Goal: Task Accomplishment & Management: Manage account settings

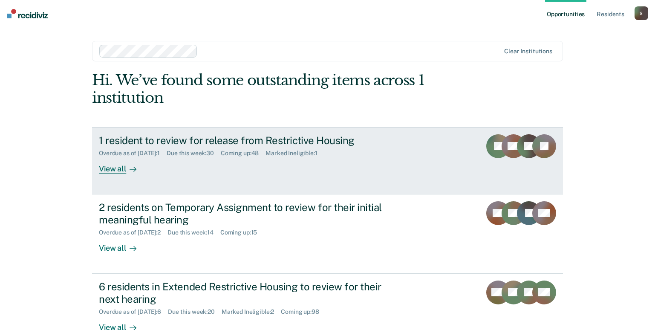
click at [289, 144] on div "1 resident to review for release from Restrictive Housing" at bounding box center [248, 140] width 299 height 12
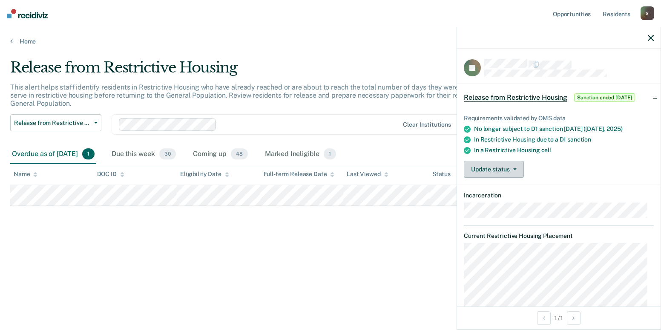
click at [502, 167] on button "Update status" at bounding box center [494, 169] width 60 height 17
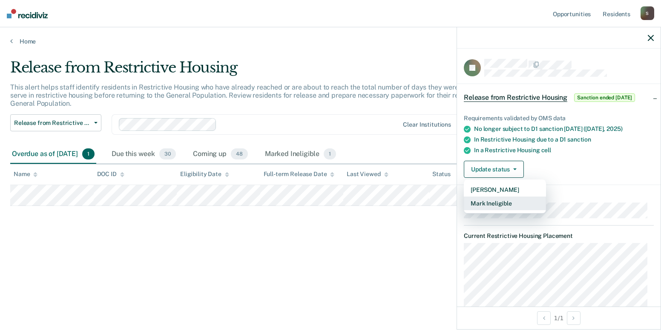
click at [503, 199] on button "Mark Ineligible" at bounding box center [505, 203] width 82 height 14
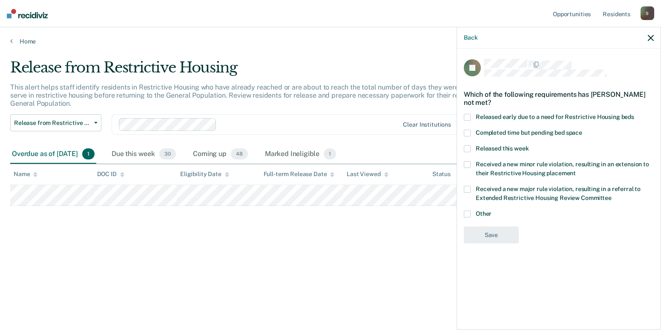
click at [472, 208] on div "Received a new major rule violation, resulting in a referral to Extended Restri…" at bounding box center [559, 198] width 190 height 25
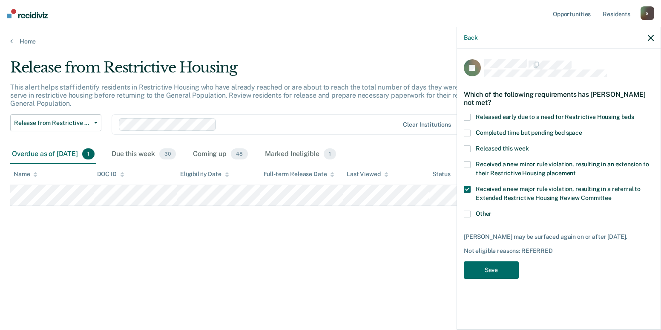
click at [472, 212] on label "Other" at bounding box center [559, 214] width 190 height 9
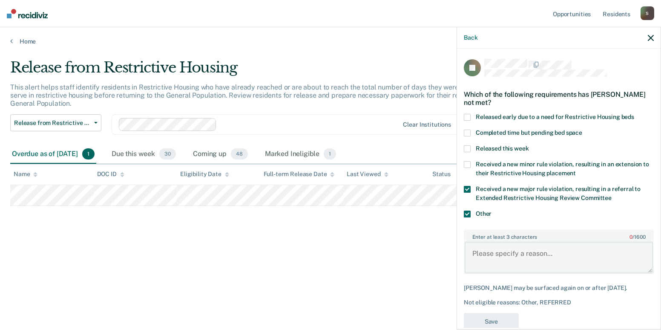
click at [504, 248] on textarea "Enter at least 3 characters 0 / 1600" at bounding box center [559, 258] width 188 height 32
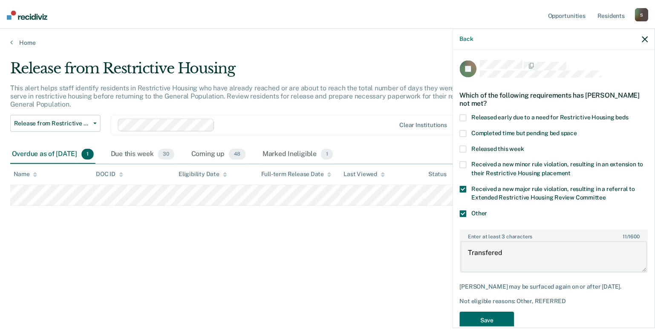
scroll to position [17, 0]
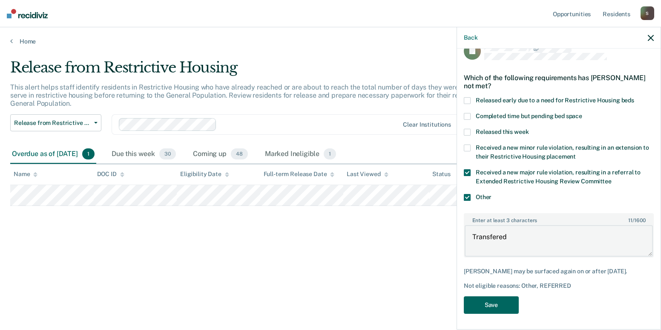
type textarea "Transfered"
click at [510, 304] on button "Save" at bounding box center [491, 304] width 55 height 17
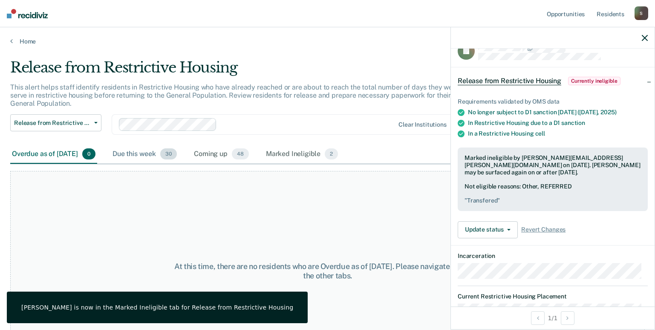
click at [155, 155] on div "Due this week 30" at bounding box center [145, 154] width 68 height 19
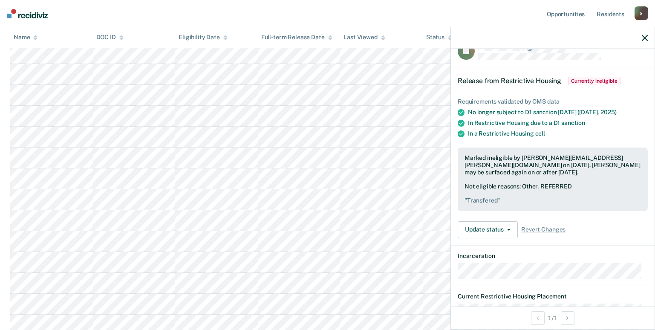
scroll to position [543, 0]
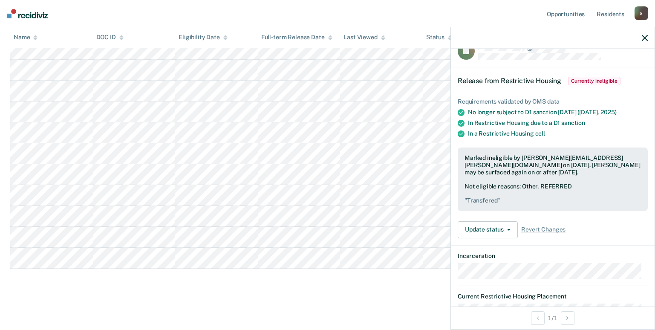
click at [643, 41] on icon "button" at bounding box center [645, 38] width 6 height 6
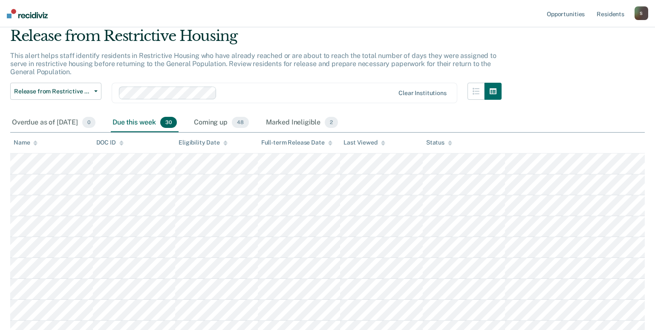
scroll to position [74, 0]
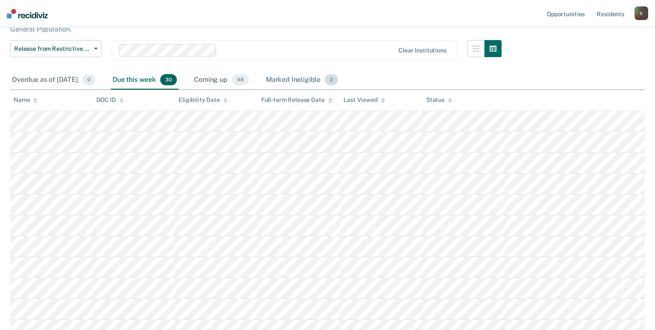
click at [310, 73] on div "Marked Ineligible 2" at bounding box center [302, 80] width 76 height 19
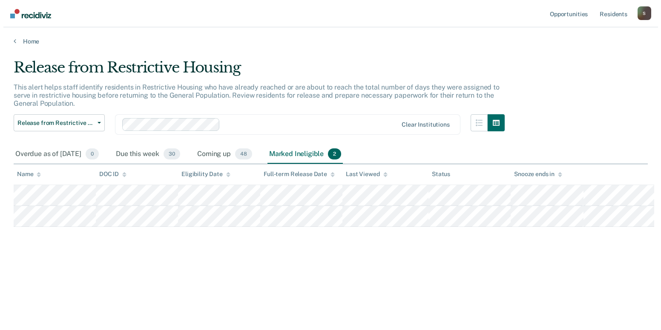
scroll to position [0, 0]
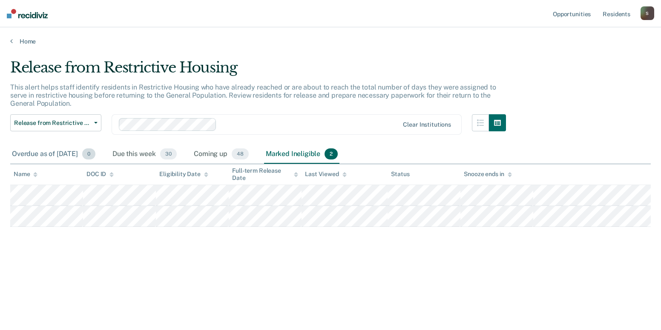
click at [76, 157] on div "Overdue as of [DATE] 0" at bounding box center [53, 154] width 87 height 19
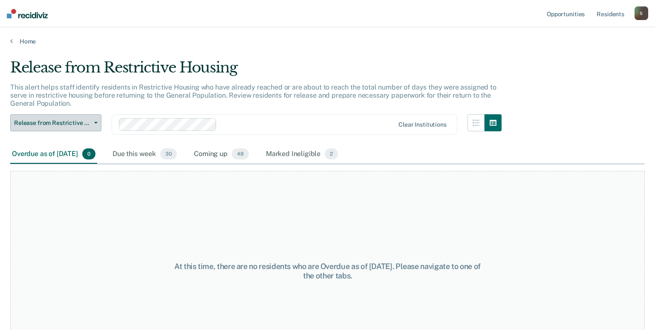
click at [84, 131] on button "Release from Restrictive Housing" at bounding box center [55, 122] width 91 height 17
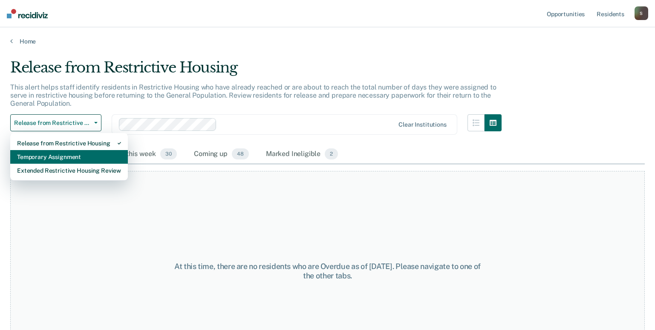
click at [83, 157] on div "Temporary Assignment" at bounding box center [69, 157] width 104 height 14
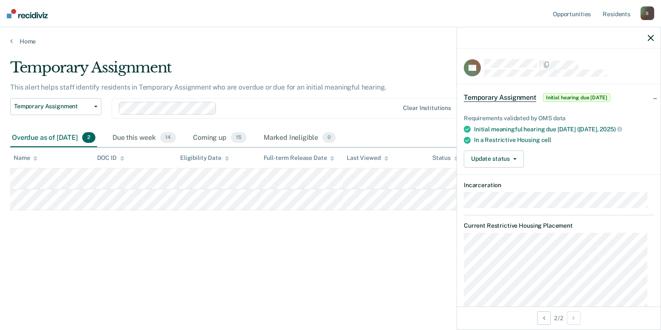
click at [186, 265] on div "Temporary Assignment This alert helps staff identify residents in Temporary Ass…" at bounding box center [330, 162] width 641 height 207
click at [498, 162] on button "Update status" at bounding box center [494, 158] width 60 height 17
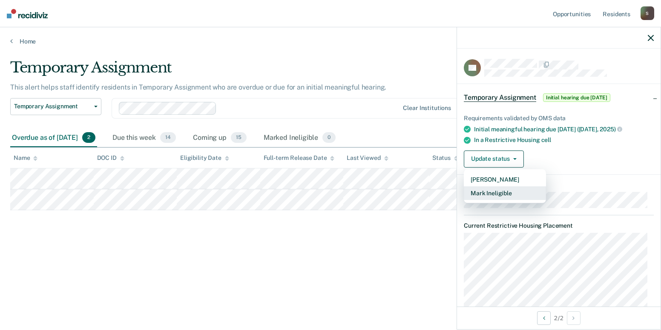
click at [500, 193] on button "Mark Ineligible" at bounding box center [505, 193] width 82 height 14
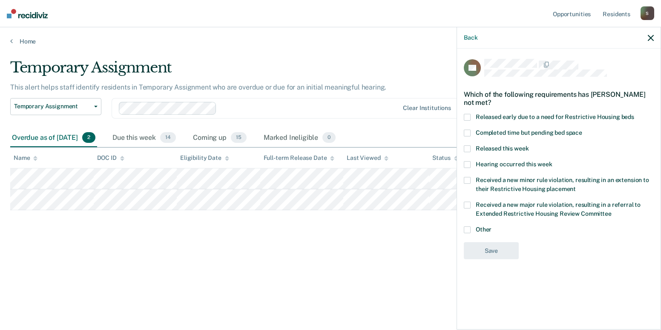
drag, startPoint x: 463, startPoint y: 228, endPoint x: 470, endPoint y: 230, distance: 7.1
click at [463, 228] on div "DB Which of the following requirements has [PERSON_NAME] not met? Released earl…" at bounding box center [559, 188] width 204 height 279
click at [470, 230] on span at bounding box center [467, 229] width 7 height 7
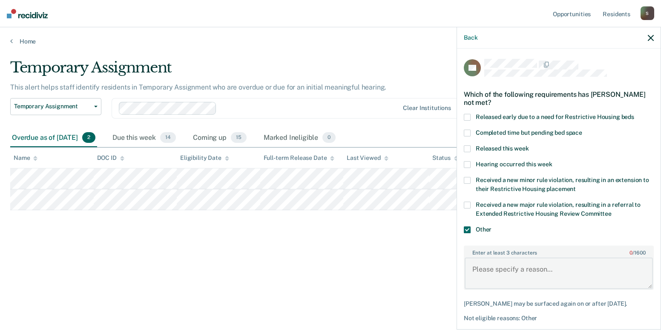
click at [498, 268] on textarea "Enter at least 3 characters 0 / 1600" at bounding box center [559, 273] width 188 height 32
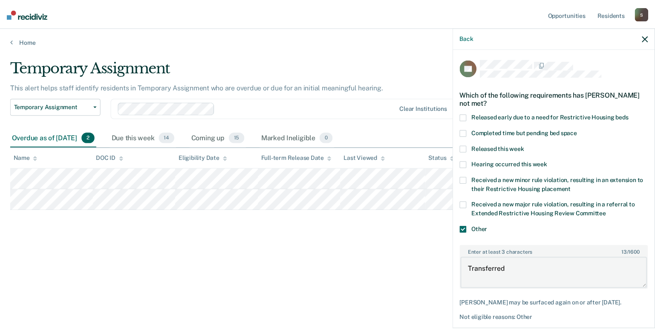
scroll to position [32, 0]
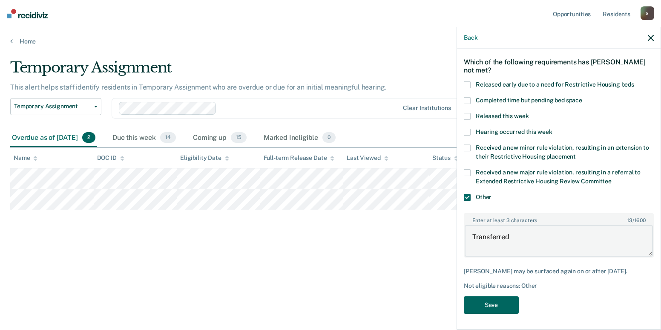
type textarea "Transferred"
click at [504, 306] on button "Save" at bounding box center [491, 304] width 55 height 17
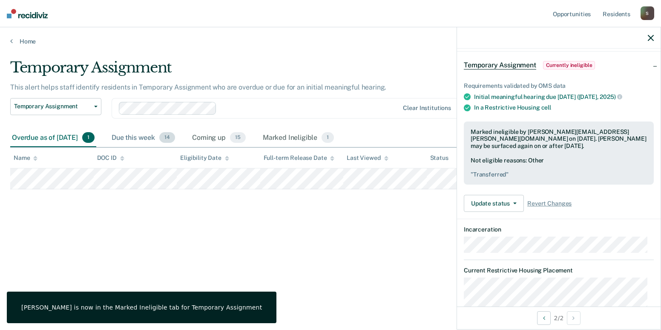
click at [153, 135] on div "Due this week 14" at bounding box center [143, 138] width 67 height 19
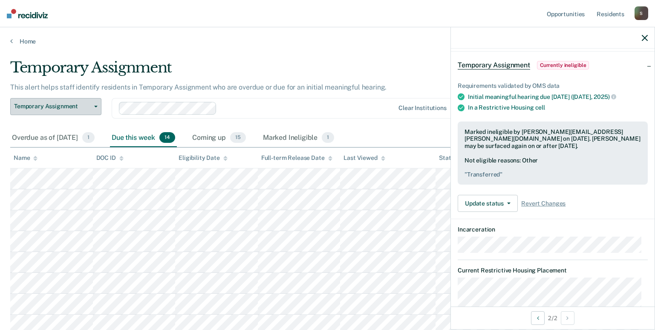
click at [74, 111] on button "Temporary Assignment" at bounding box center [55, 106] width 91 height 17
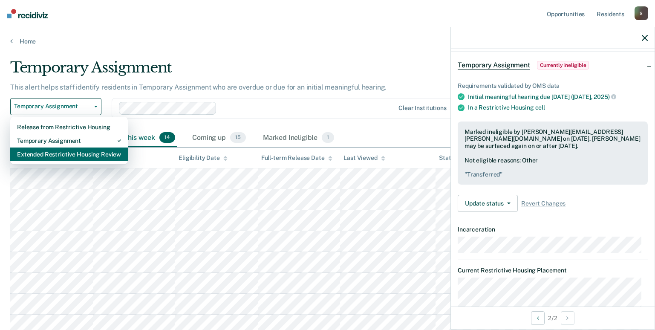
click at [72, 155] on div "Extended Restrictive Housing Review" at bounding box center [69, 154] width 104 height 14
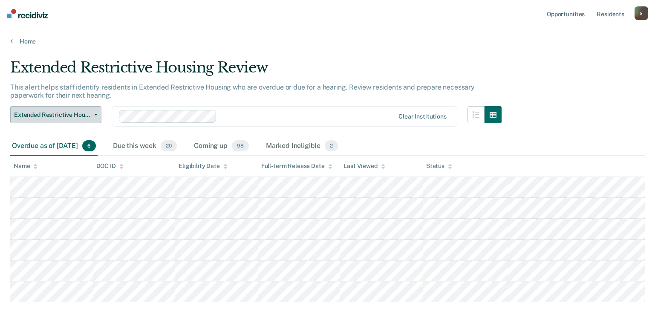
scroll to position [34, 0]
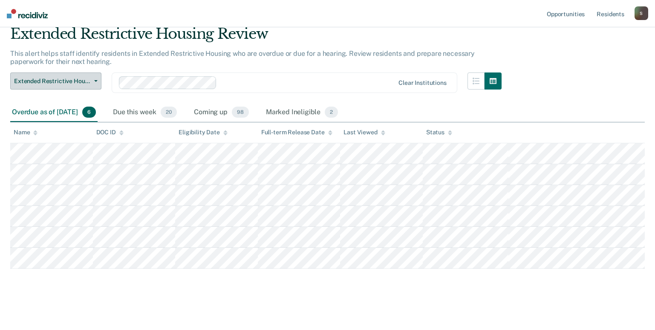
click at [86, 81] on span "Extended Restrictive Housing Review" at bounding box center [52, 81] width 77 height 7
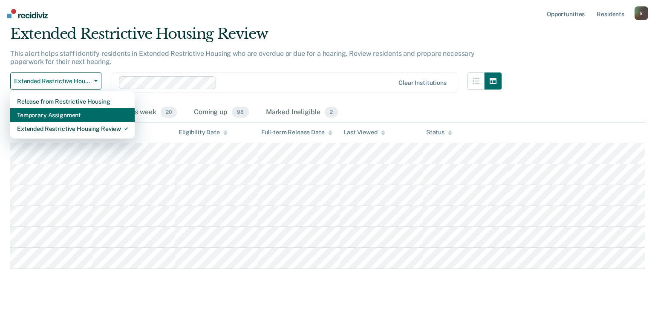
scroll to position [0, 0]
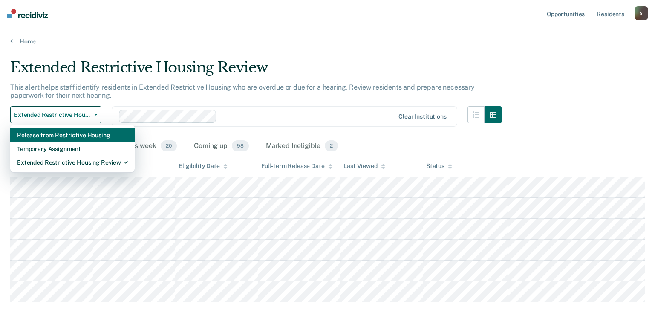
click at [76, 137] on div "Release from Restrictive Housing" at bounding box center [72, 135] width 111 height 14
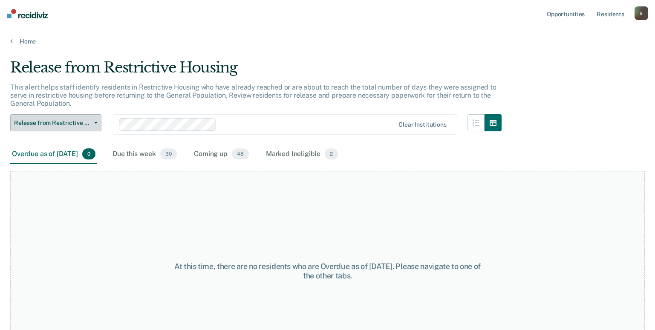
click at [74, 121] on span "Release from Restrictive Housing" at bounding box center [52, 122] width 77 height 7
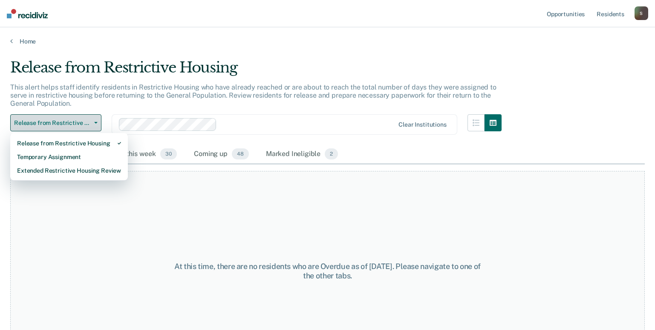
click at [74, 121] on span "Release from Restrictive Housing" at bounding box center [52, 122] width 77 height 7
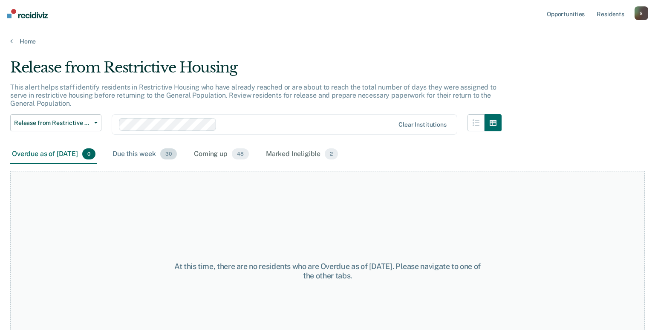
click at [134, 149] on div "Due this week 30" at bounding box center [145, 154] width 68 height 19
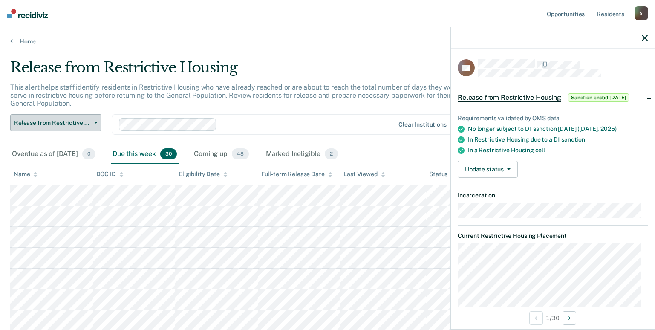
click at [81, 118] on button "Release from Restrictive Housing" at bounding box center [55, 122] width 91 height 17
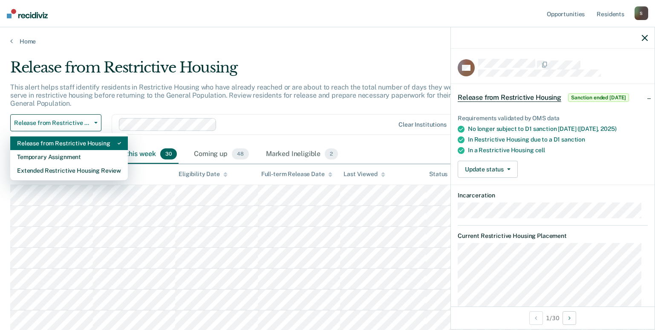
click at [70, 145] on div "Release from Restrictive Housing" at bounding box center [69, 143] width 104 height 14
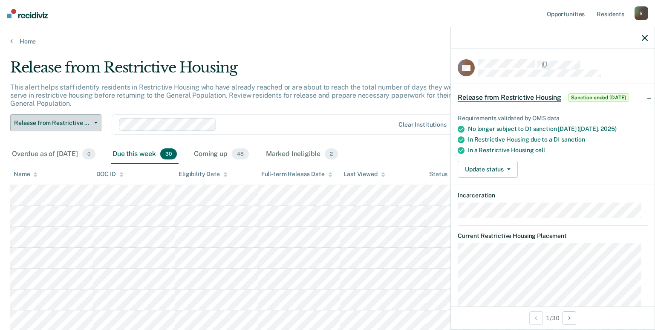
click at [63, 122] on span "Release from Restrictive Housing" at bounding box center [52, 122] width 77 height 7
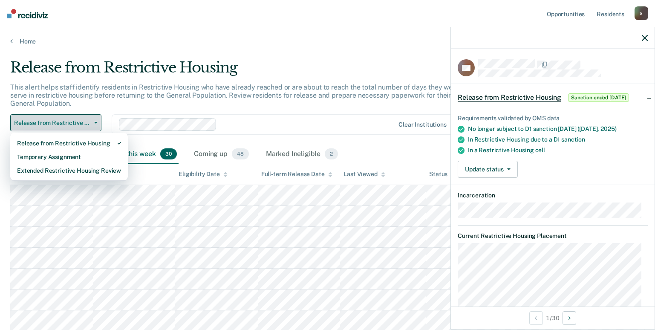
click at [70, 121] on span "Release from Restrictive Housing" at bounding box center [52, 122] width 77 height 7
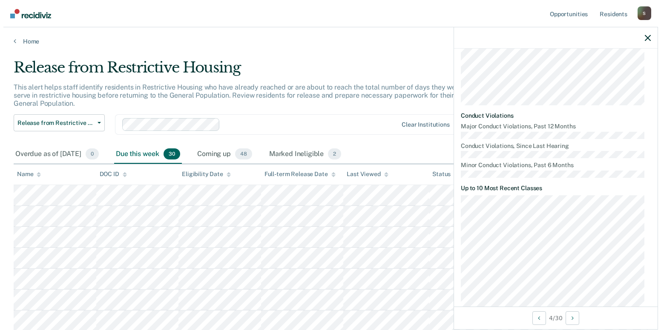
scroll to position [478, 0]
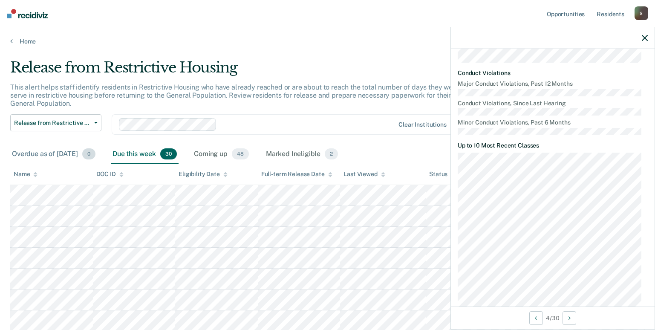
click at [65, 152] on div "Overdue as of [DATE] 0" at bounding box center [53, 154] width 87 height 19
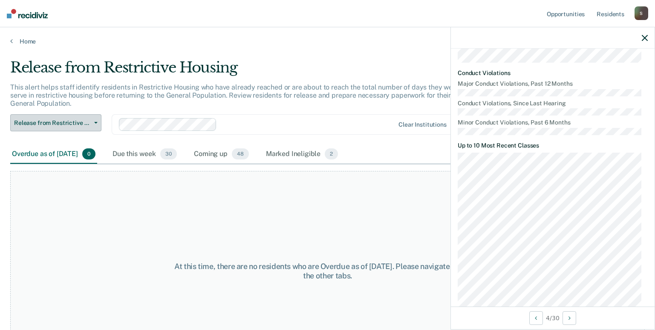
click at [57, 129] on button "Release from Restrictive Housing" at bounding box center [55, 122] width 91 height 17
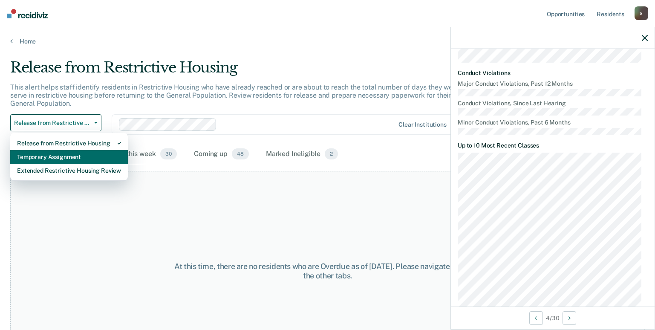
click at [58, 154] on div "Temporary Assignment" at bounding box center [69, 157] width 104 height 14
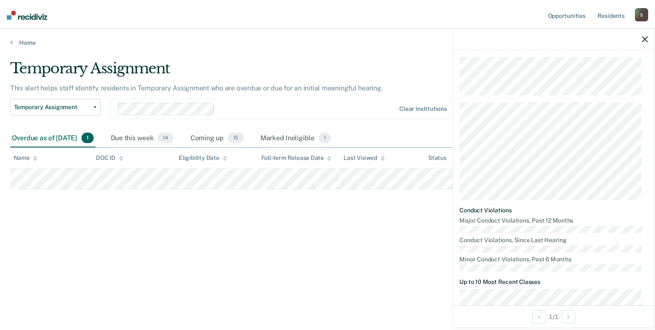
scroll to position [415, 0]
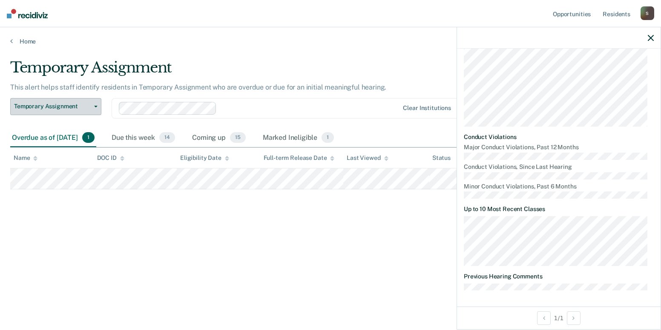
click at [58, 108] on span "Temporary Assignment" at bounding box center [52, 106] width 77 height 7
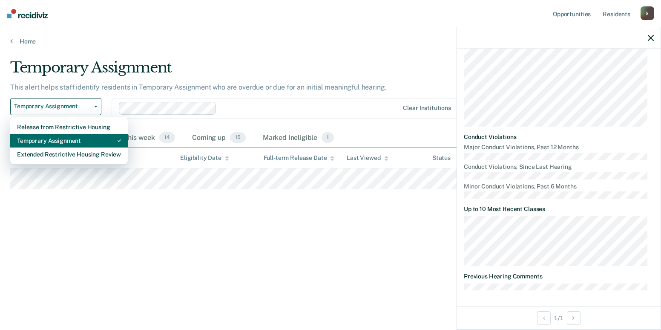
click at [57, 140] on div "Temporary Assignment" at bounding box center [69, 141] width 104 height 14
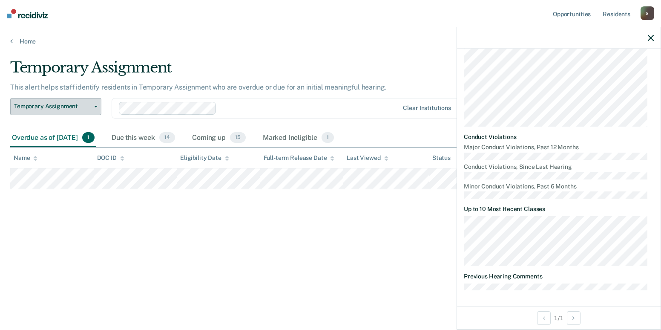
click at [68, 110] on button "Temporary Assignment" at bounding box center [55, 106] width 91 height 17
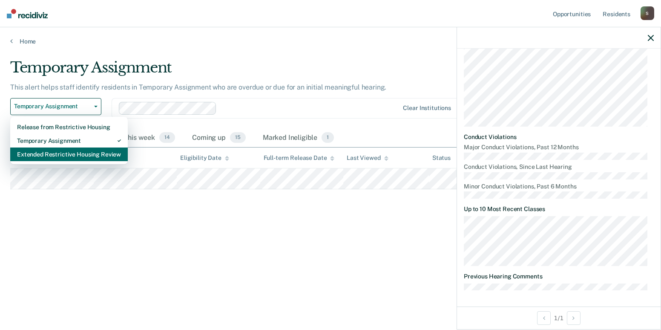
click at [63, 149] on div "Extended Restrictive Housing Review" at bounding box center [69, 154] width 104 height 14
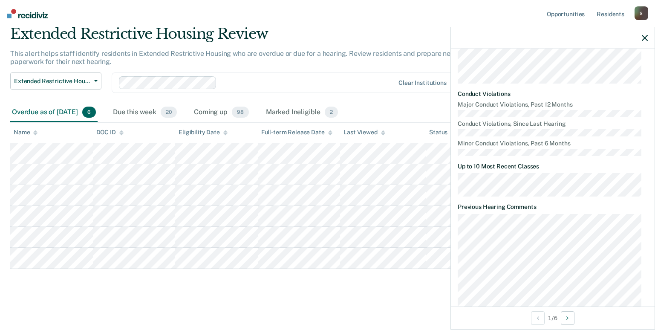
scroll to position [403, 0]
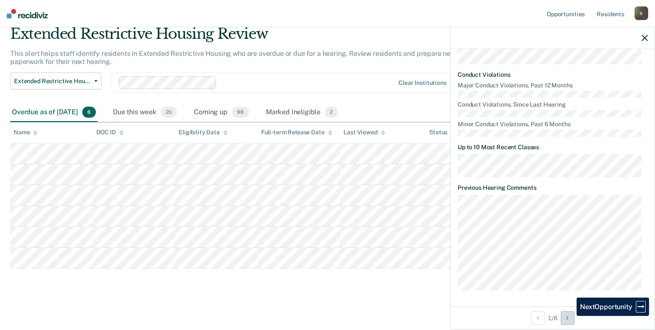
click at [570, 316] on button "Next Opportunity" at bounding box center [568, 318] width 14 height 14
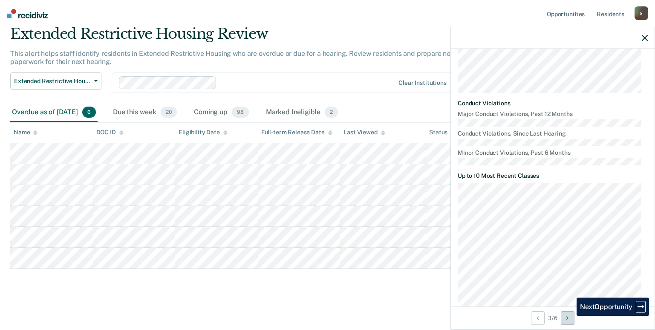
click at [570, 316] on button "Next Opportunity" at bounding box center [568, 318] width 14 height 14
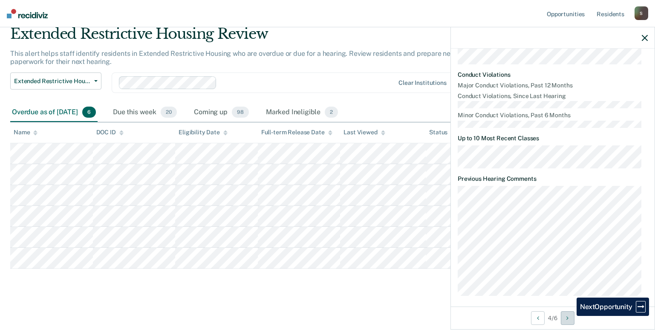
click at [570, 316] on button "Next Opportunity" at bounding box center [568, 318] width 14 height 14
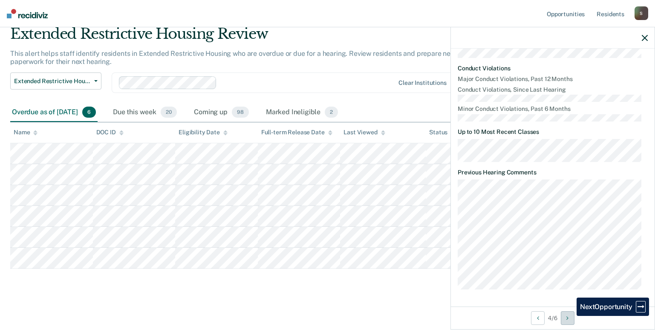
click at [570, 316] on button "Next Opportunity" at bounding box center [568, 318] width 14 height 14
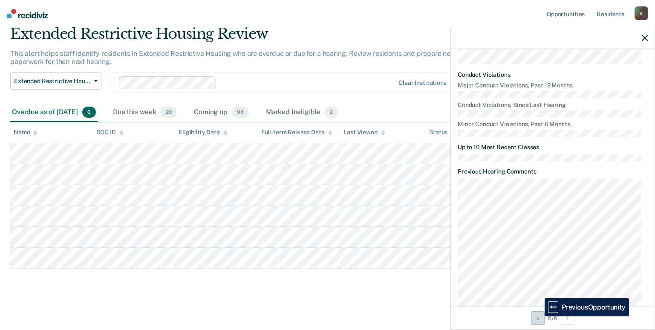
click at [538, 316] on button "Previous Opportunity" at bounding box center [538, 318] width 14 height 14
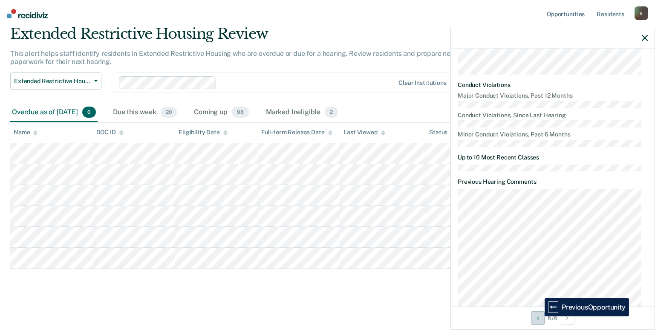
click at [538, 316] on button "Previous Opportunity" at bounding box center [538, 318] width 14 height 14
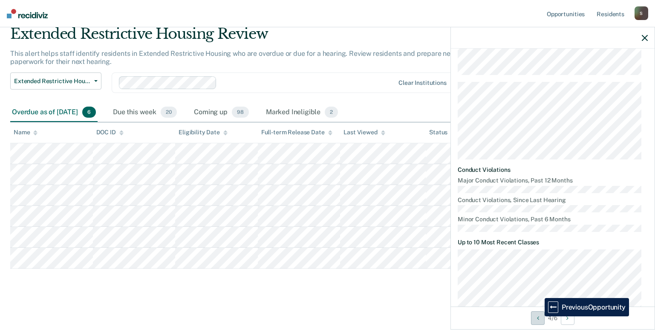
click at [538, 316] on button "Previous Opportunity" at bounding box center [538, 318] width 14 height 14
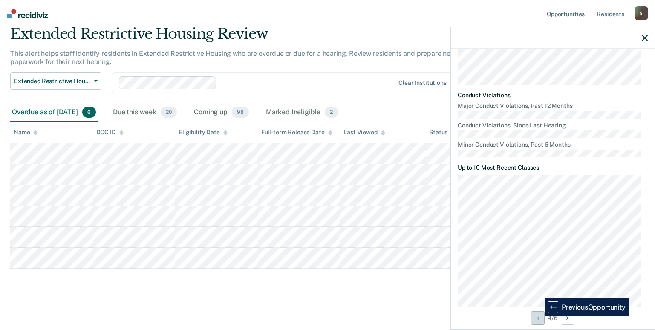
click at [538, 316] on button "Previous Opportunity" at bounding box center [538, 318] width 14 height 14
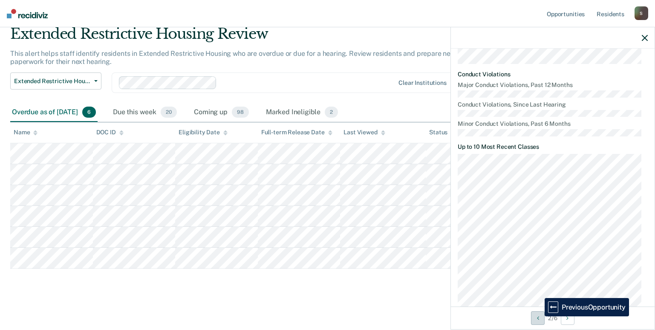
click at [538, 316] on button "Previous Opportunity" at bounding box center [538, 318] width 14 height 14
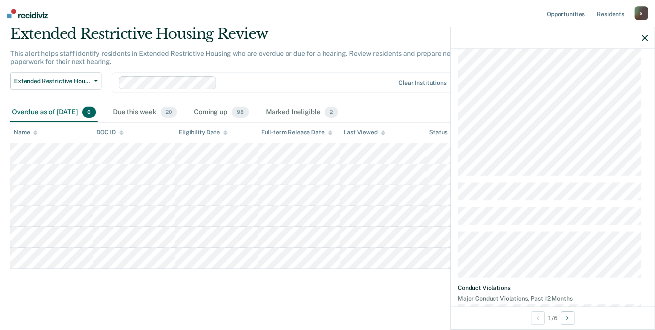
scroll to position [0, 0]
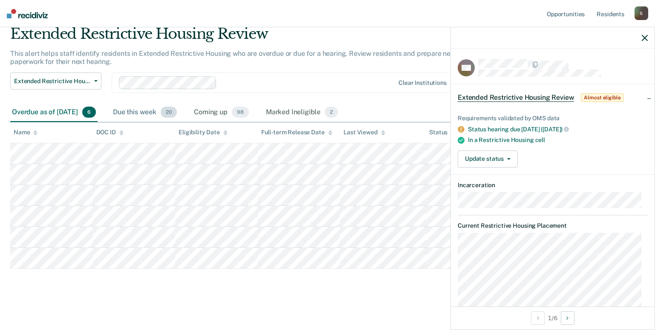
click at [142, 112] on div "Due this week 20" at bounding box center [144, 112] width 67 height 19
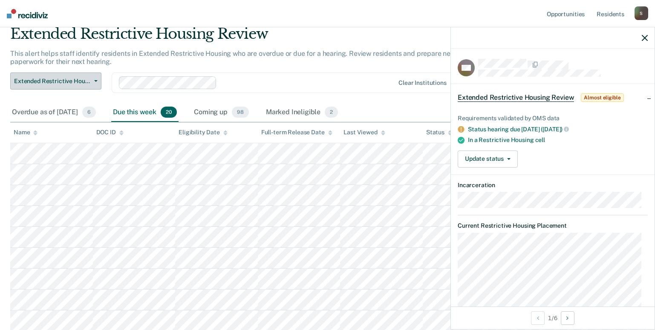
click at [81, 79] on span "Extended Restrictive Housing Review" at bounding box center [52, 81] width 77 height 7
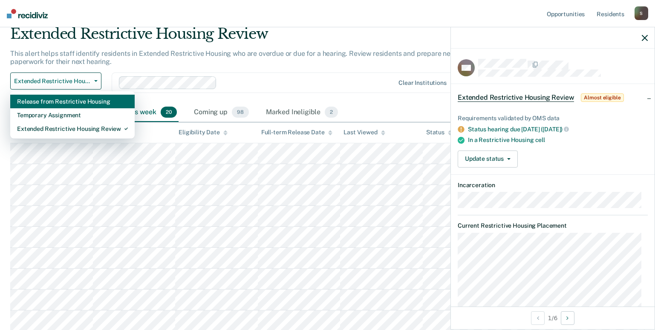
click at [74, 101] on div "Release from Restrictive Housing" at bounding box center [72, 102] width 111 height 14
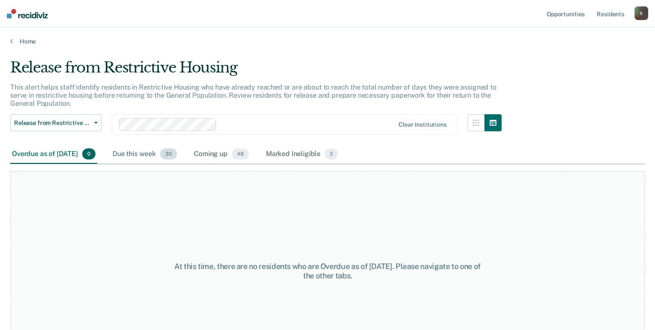
click at [168, 155] on div "Due this week 30" at bounding box center [145, 154] width 68 height 19
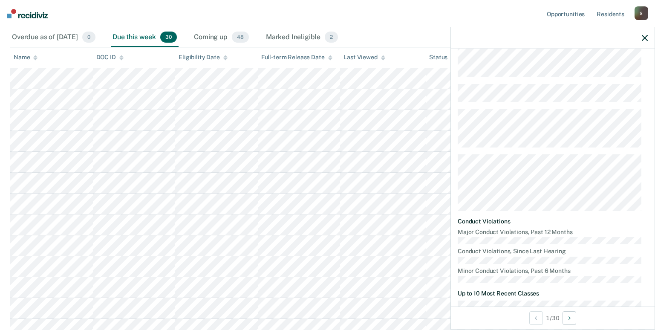
scroll to position [340, 0]
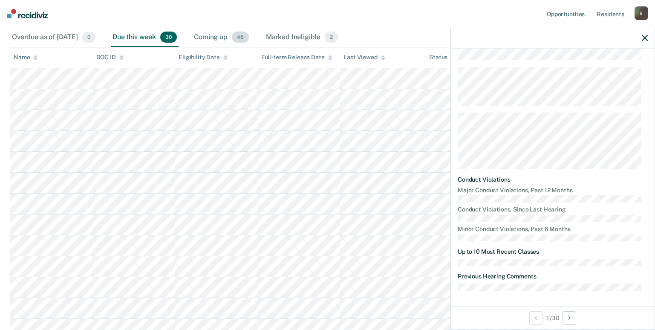
click at [216, 37] on div "Coming up 48" at bounding box center [221, 37] width 58 height 19
click at [300, 42] on div "Marked Ineligible 2" at bounding box center [302, 37] width 76 height 19
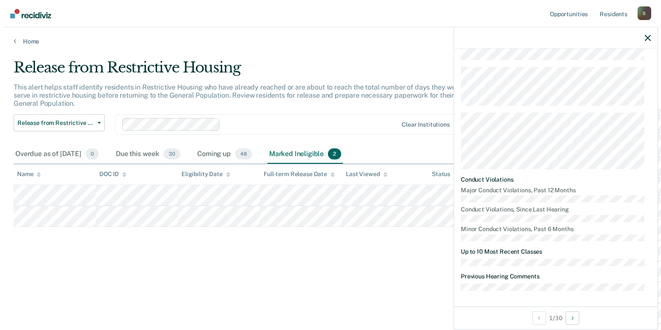
scroll to position [0, 0]
